Goal: Check status: Check status

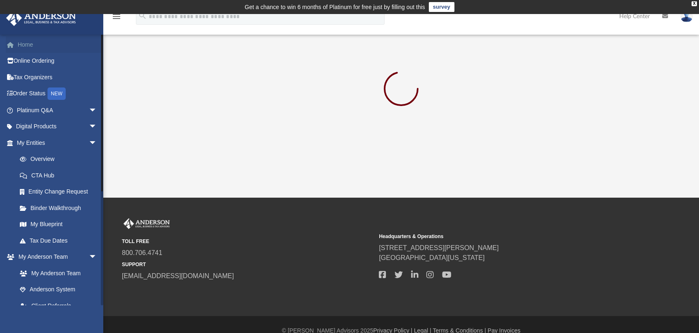
click at [24, 45] on link "Home" at bounding box center [58, 44] width 104 height 17
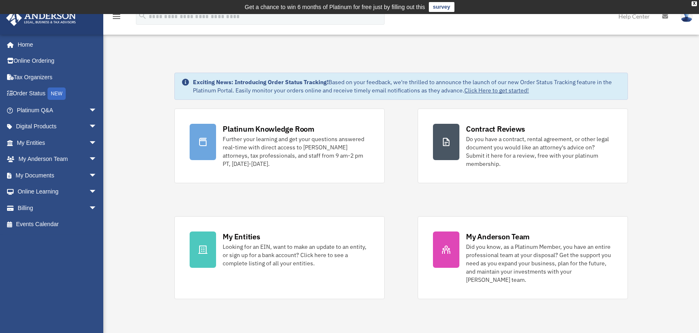
click at [24, 45] on link "Home" at bounding box center [56, 44] width 100 height 17
click at [33, 94] on link "Order Status NEW" at bounding box center [58, 94] width 104 height 17
